Goal: Task Accomplishment & Management: Manage account settings

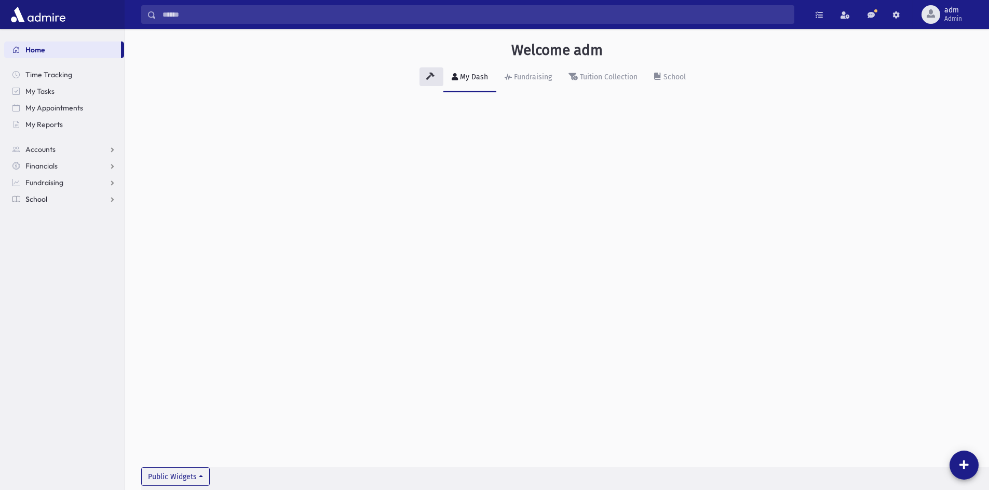
click at [54, 198] on link "School" at bounding box center [64, 199] width 120 height 17
click at [49, 216] on span "Students" at bounding box center [45, 215] width 29 height 9
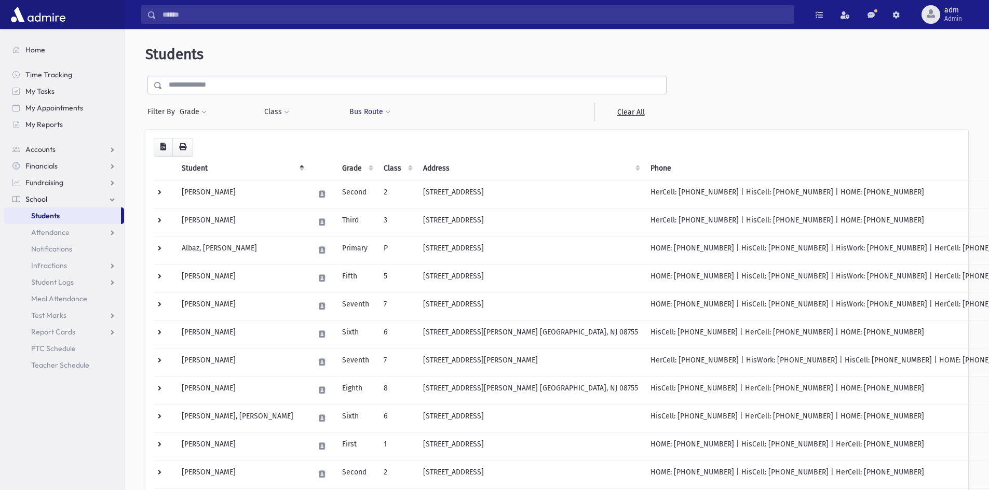
click at [387, 114] on span at bounding box center [387, 113] width 5 height 6
click at [397, 140] on ul at bounding box center [410, 139] width 115 height 16
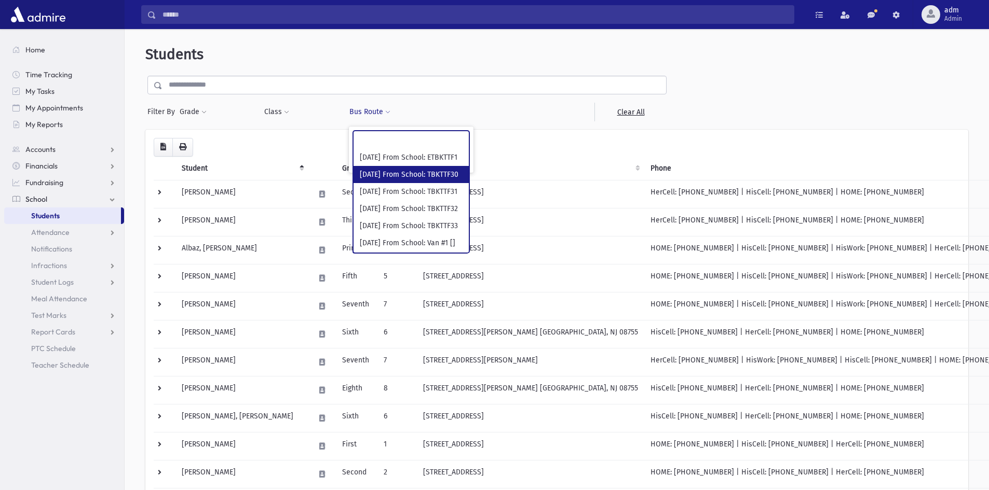
select select "***"
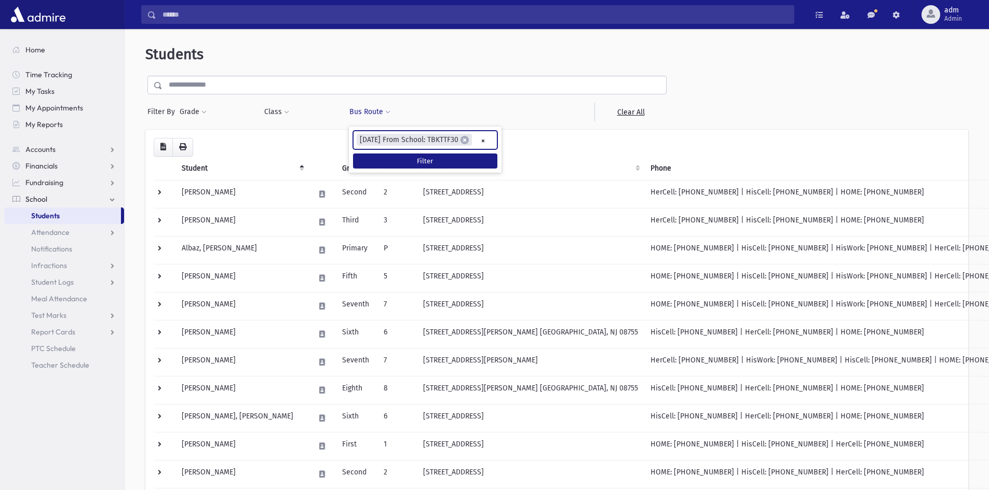
scroll to position [9, 0]
click at [400, 160] on button "Filter" at bounding box center [425, 161] width 144 height 15
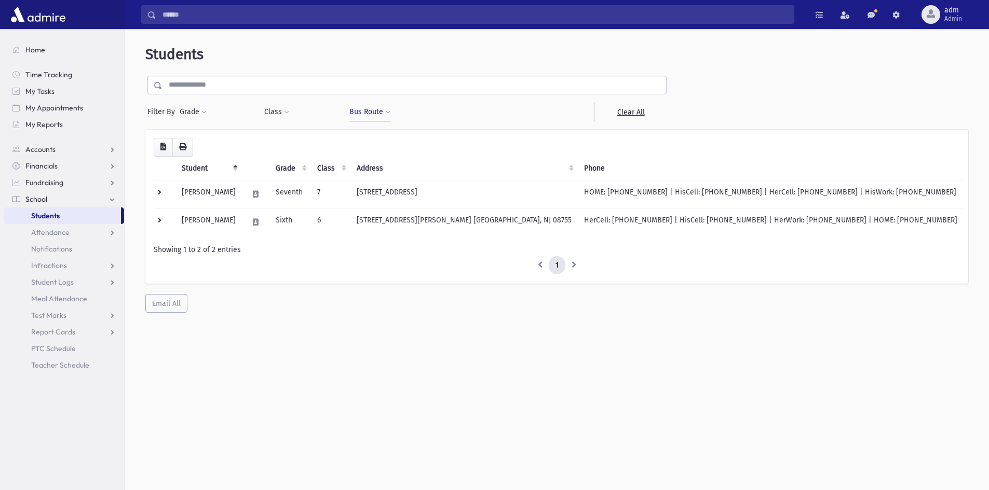
click at [387, 112] on span at bounding box center [387, 113] width 5 height 6
click at [460, 137] on span "×" at bounding box center [464, 140] width 8 height 8
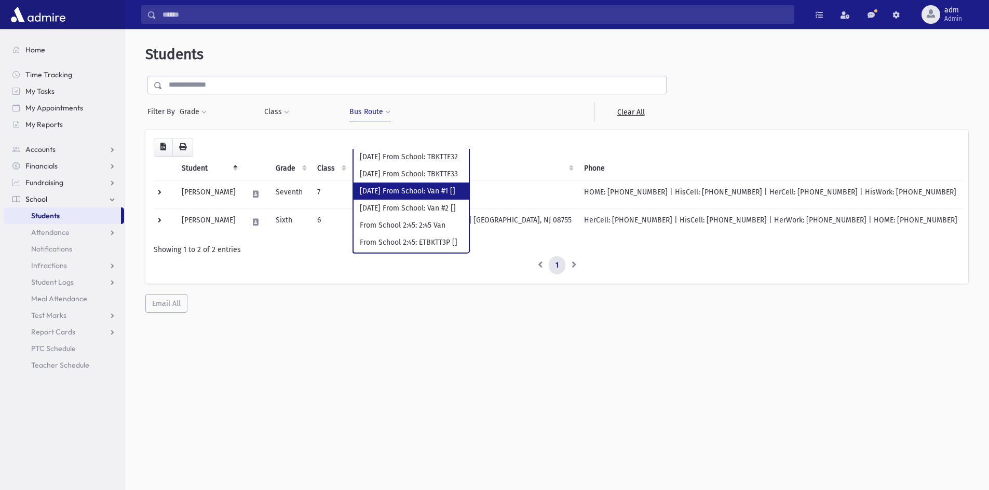
scroll to position [104, 0]
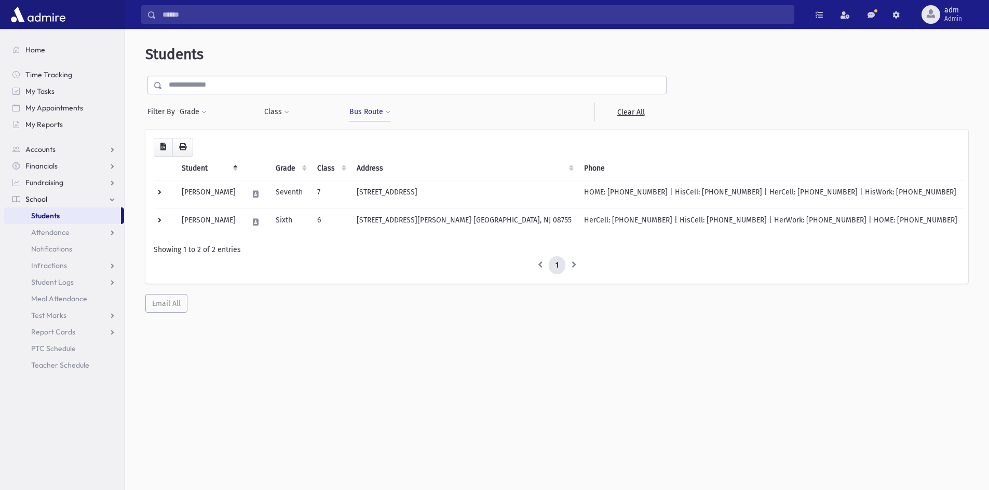
click at [385, 114] on span at bounding box center [387, 113] width 5 height 6
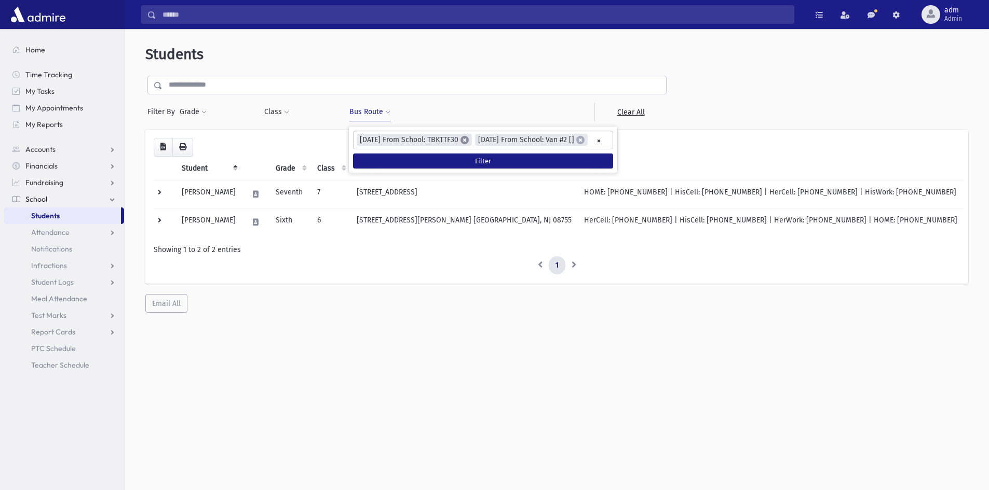
click at [462, 139] on span "×" at bounding box center [464, 140] width 8 height 8
select select "***"
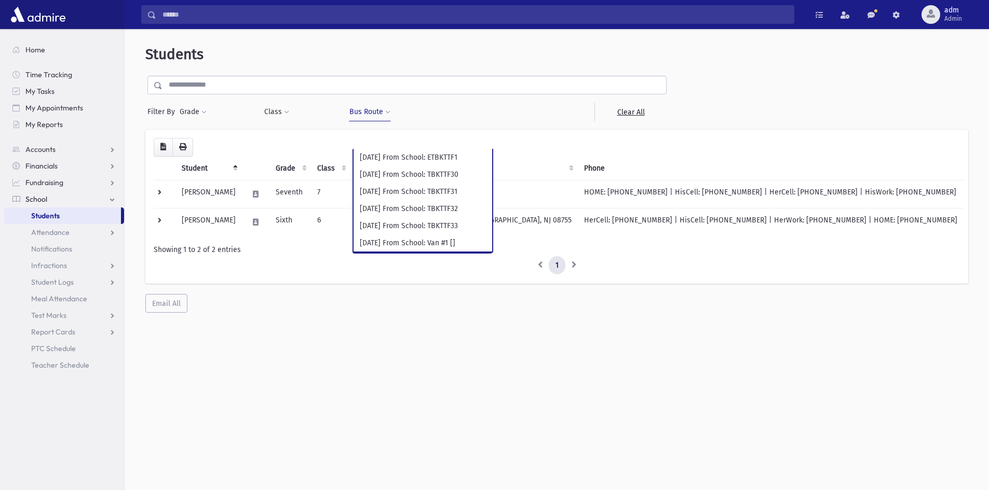
scroll to position [86, 0]
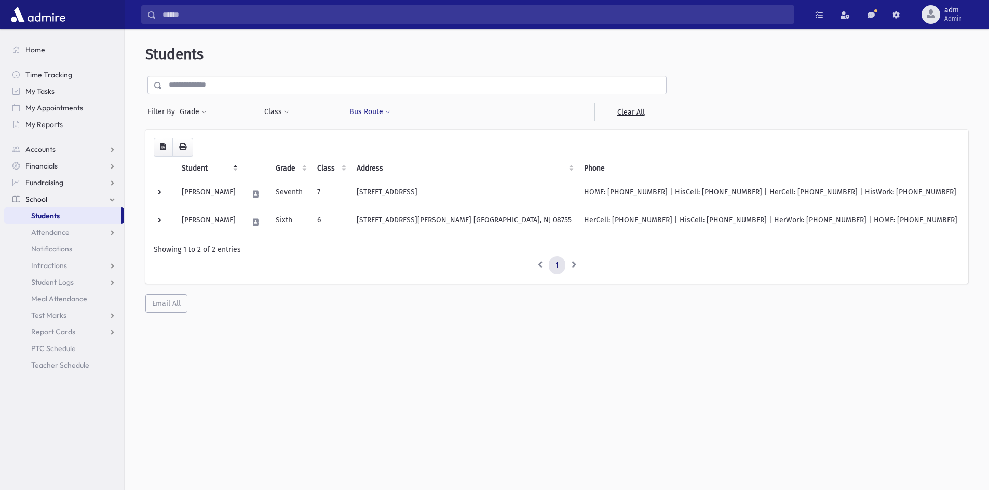
click at [388, 107] on button "Bus Route" at bounding box center [370, 112] width 42 height 19
click at [422, 158] on button "Filter" at bounding box center [425, 161] width 144 height 15
click at [387, 109] on button "Bus Route" at bounding box center [370, 112] width 42 height 19
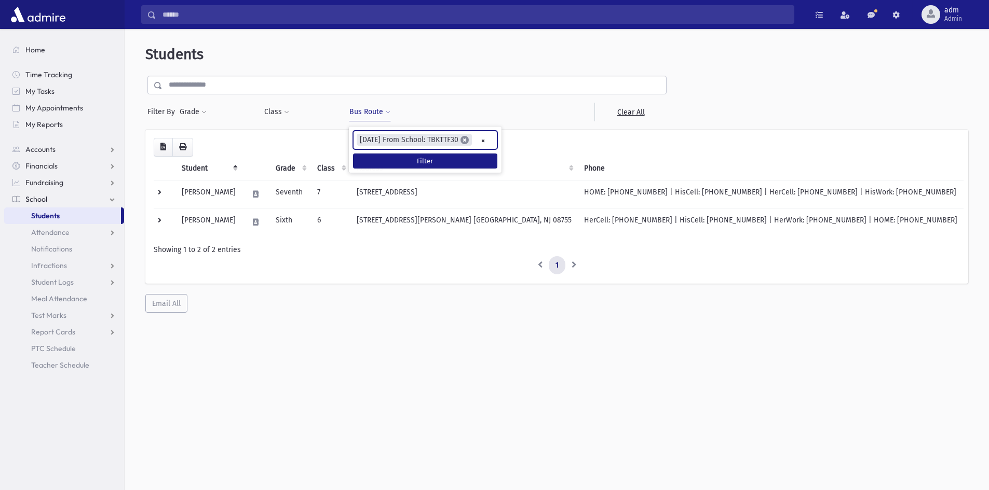
click at [466, 136] on li "× Friday From School: TBKTTF30" at bounding box center [414, 140] width 115 height 12
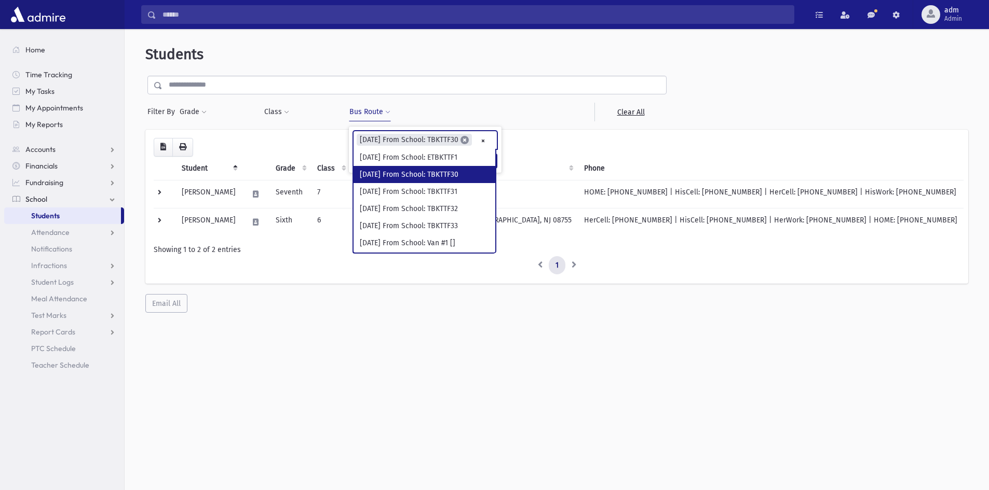
click at [465, 137] on span "×" at bounding box center [464, 140] width 8 height 8
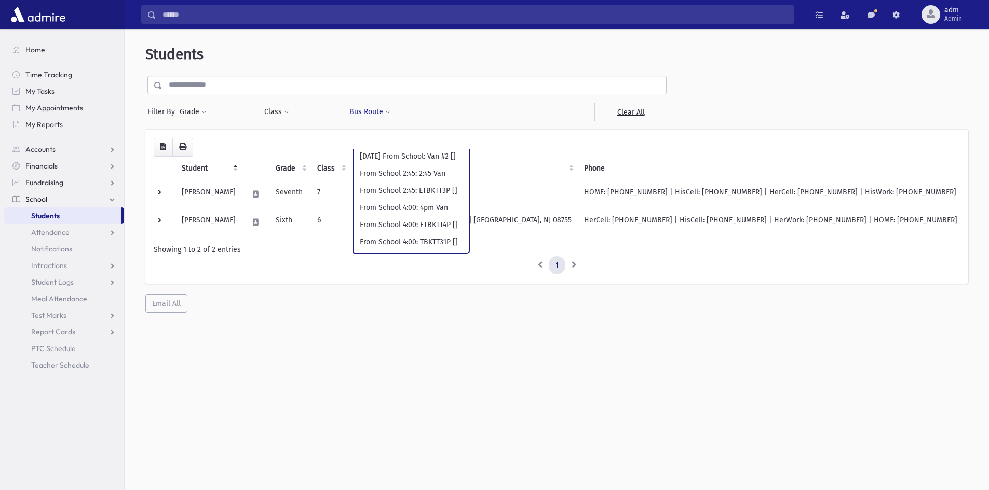
scroll to position [156, 0]
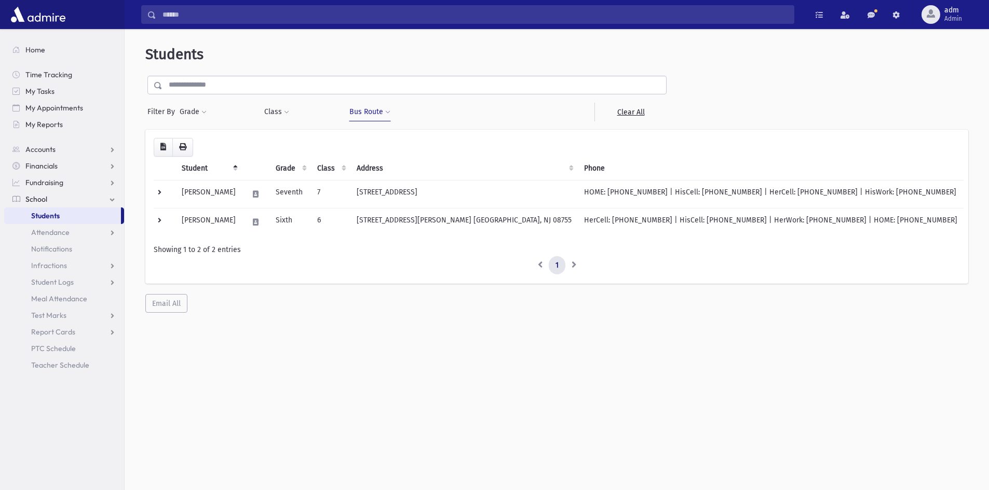
click at [385, 112] on span at bounding box center [387, 113] width 5 height 6
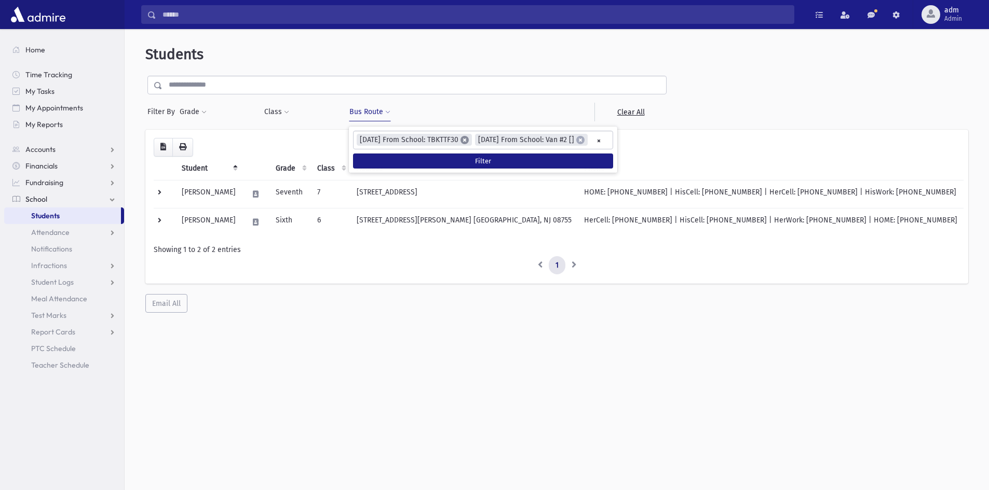
click at [463, 138] on span "×" at bounding box center [464, 140] width 8 height 8
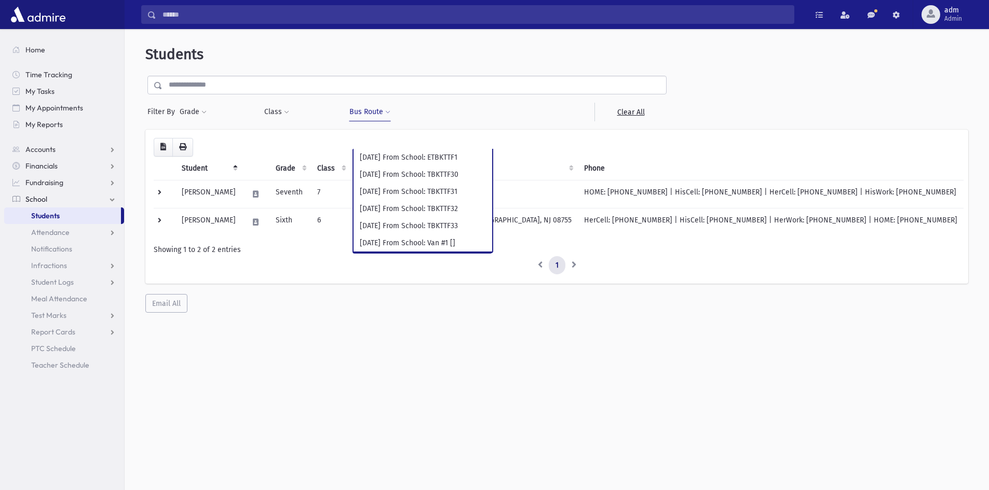
scroll to position [86, 0]
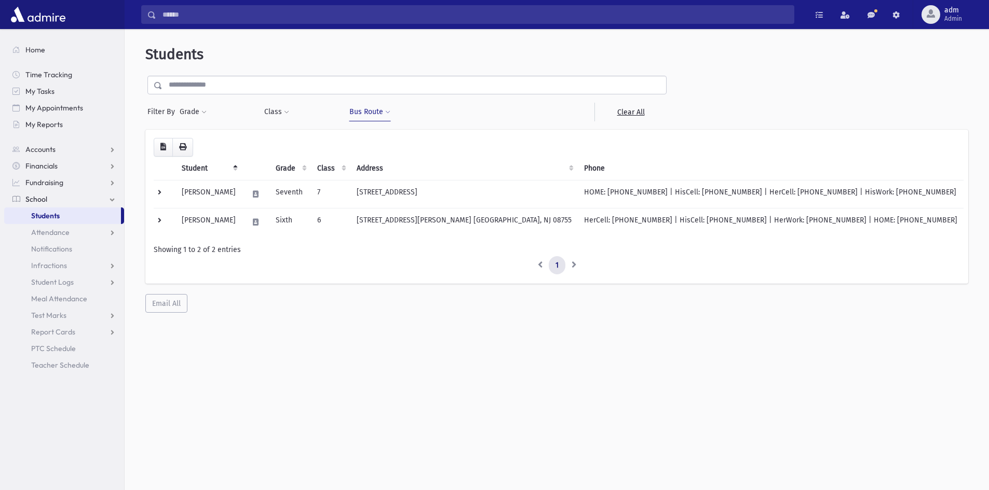
click at [389, 110] on span at bounding box center [387, 113] width 5 height 6
click at [465, 140] on span "×" at bounding box center [464, 140] width 8 height 8
select select "***"
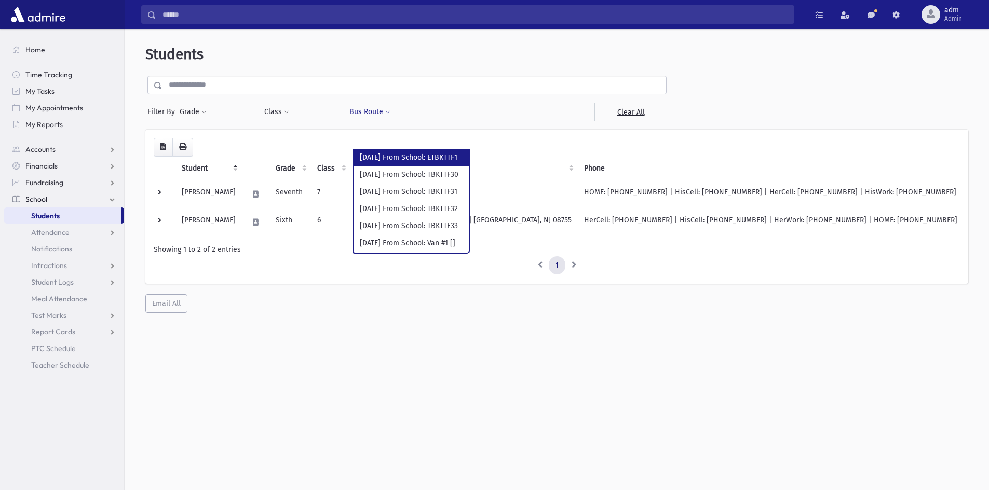
click at [375, 119] on button "Bus Route" at bounding box center [370, 112] width 42 height 19
select select
click at [411, 143] on ul at bounding box center [410, 139] width 115 height 16
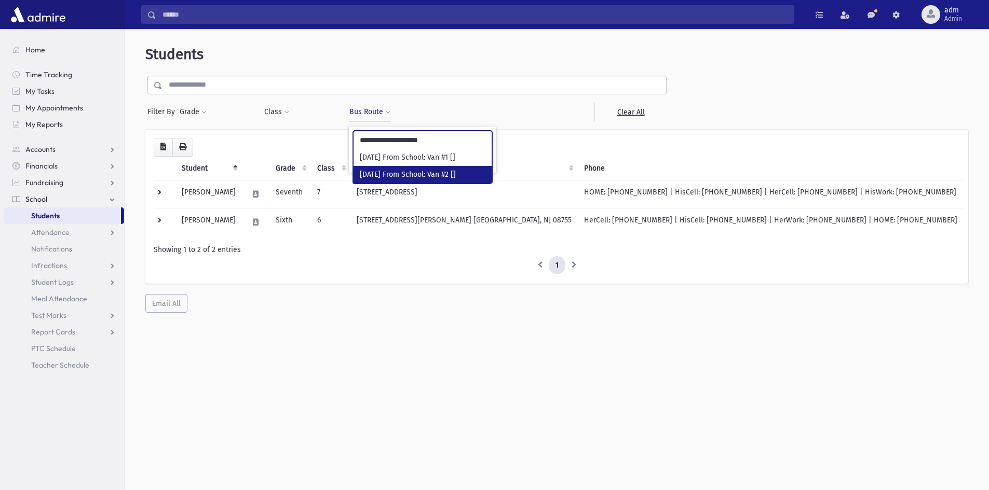
type input "**********"
select select "***"
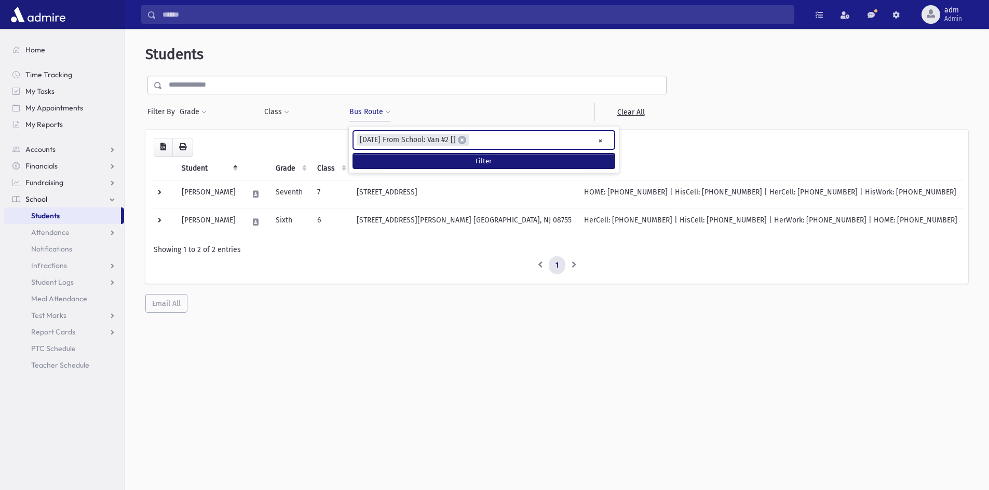
click at [444, 158] on button "Filter" at bounding box center [484, 161] width 262 height 15
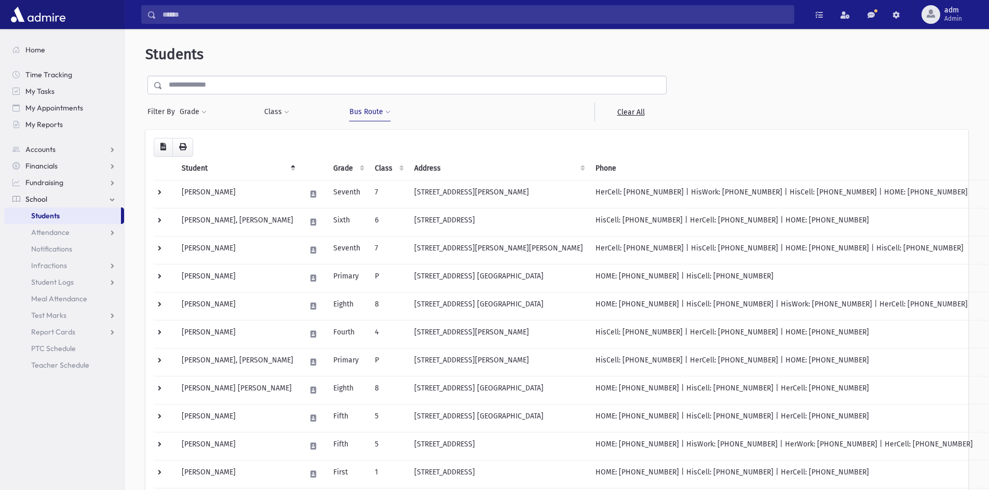
click at [385, 108] on button "Bus Route" at bounding box center [370, 112] width 42 height 19
click at [481, 139] on ul "× × Friday From School: Van #2 []" at bounding box center [423, 139] width 141 height 17
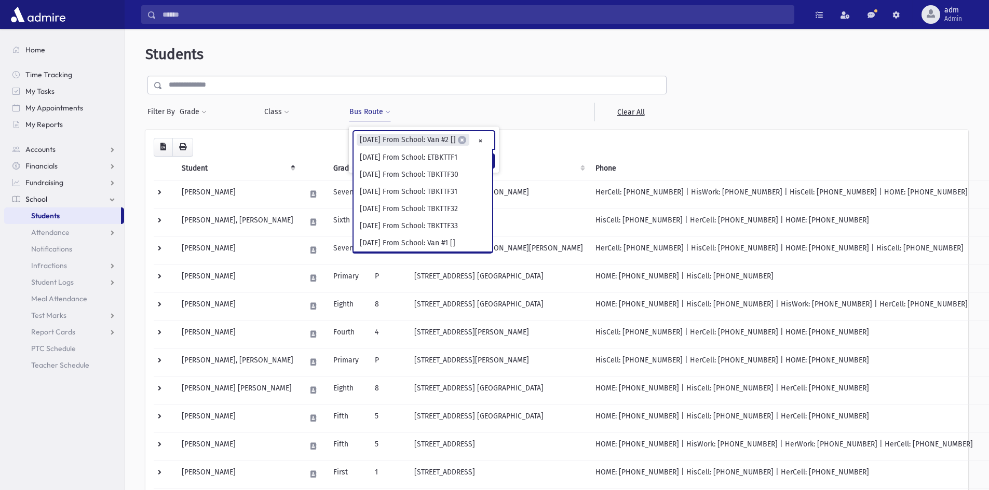
select select
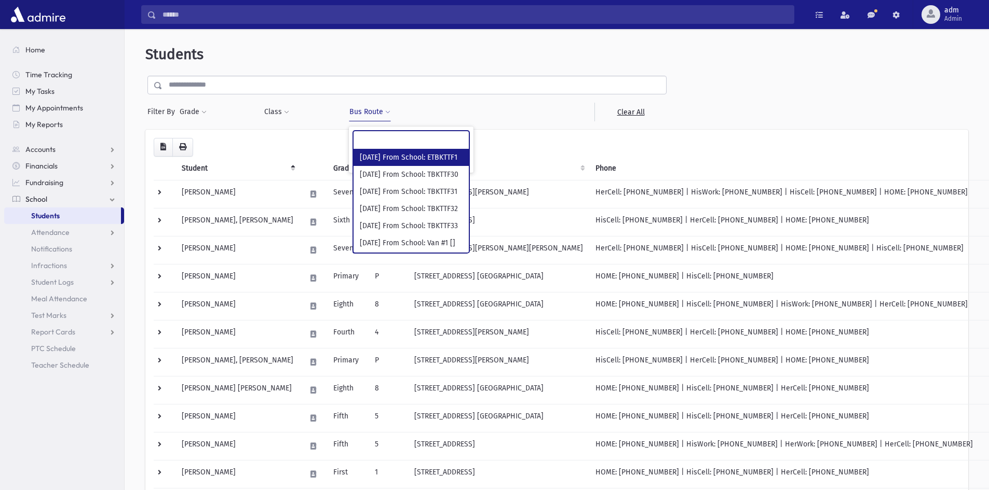
click at [445, 140] on ul at bounding box center [410, 139] width 115 height 16
type input "***"
select select "***"
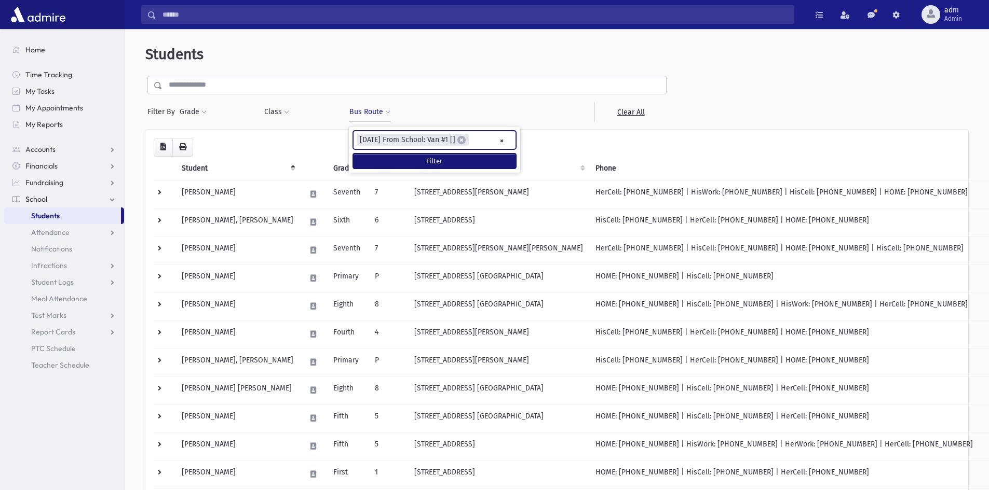
click at [424, 160] on button "Filter" at bounding box center [434, 161] width 163 height 15
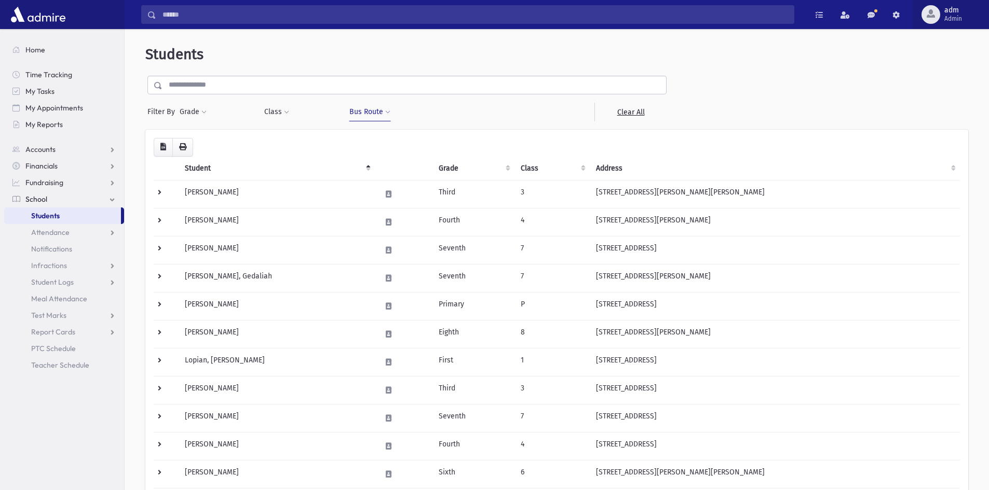
click at [961, 9] on span "adm" at bounding box center [953, 10] width 18 height 8
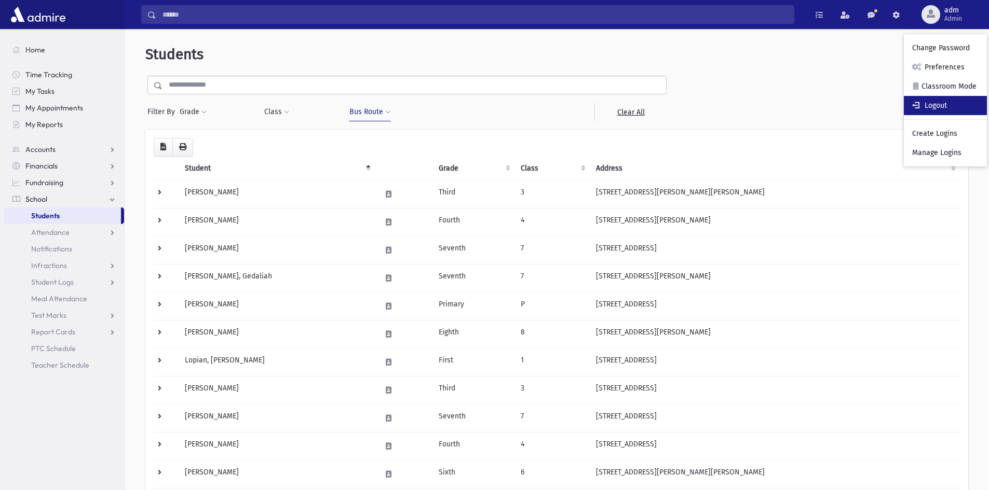
click at [938, 105] on link "Logout" at bounding box center [945, 105] width 83 height 19
